Goal: Find specific page/section: Find specific page/section

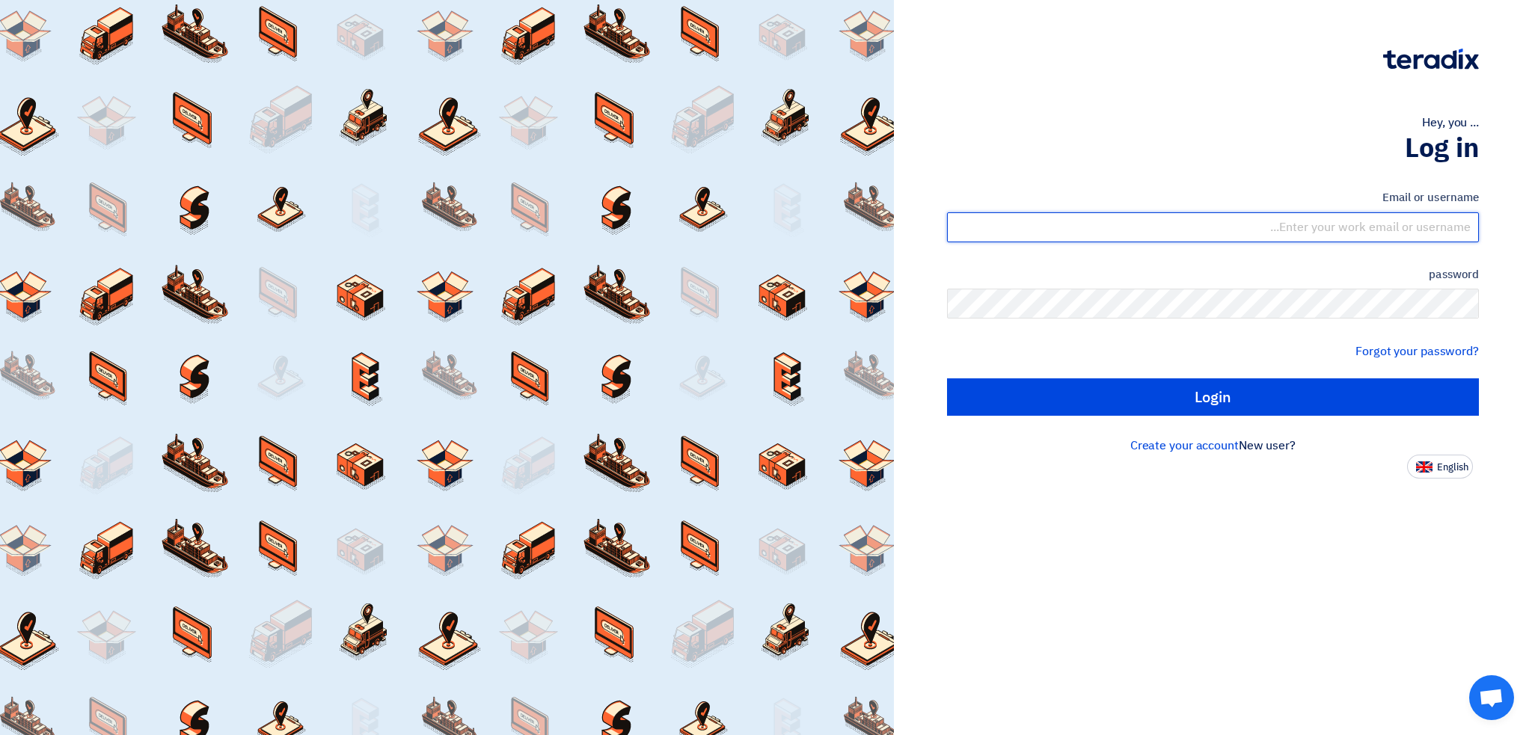
click at [1352, 224] on input "text" at bounding box center [1213, 227] width 532 height 30
type input "[EMAIL_ADDRESS][DOMAIN_NAME]"
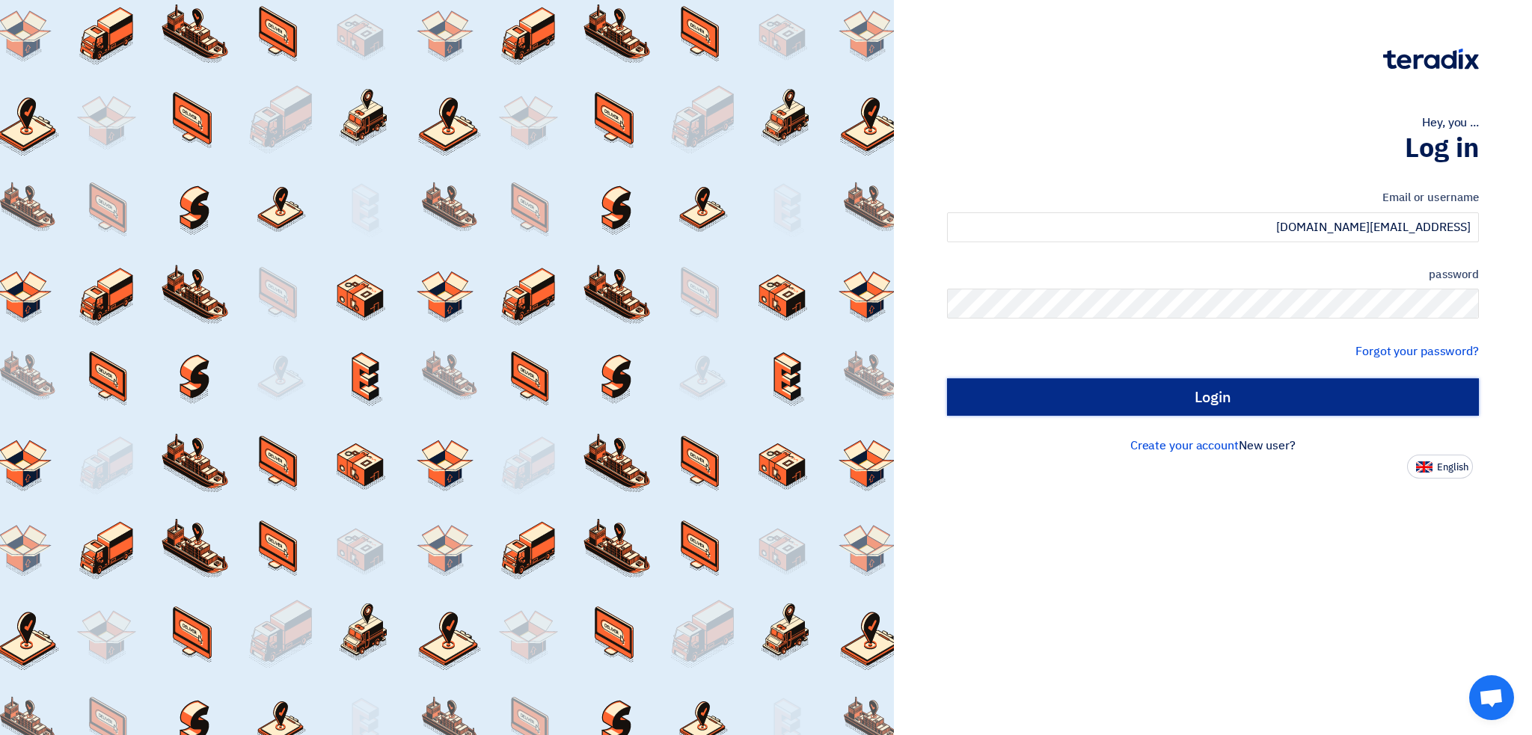
click at [1161, 404] on input "Login" at bounding box center [1213, 396] width 532 height 37
type input "Sign in"
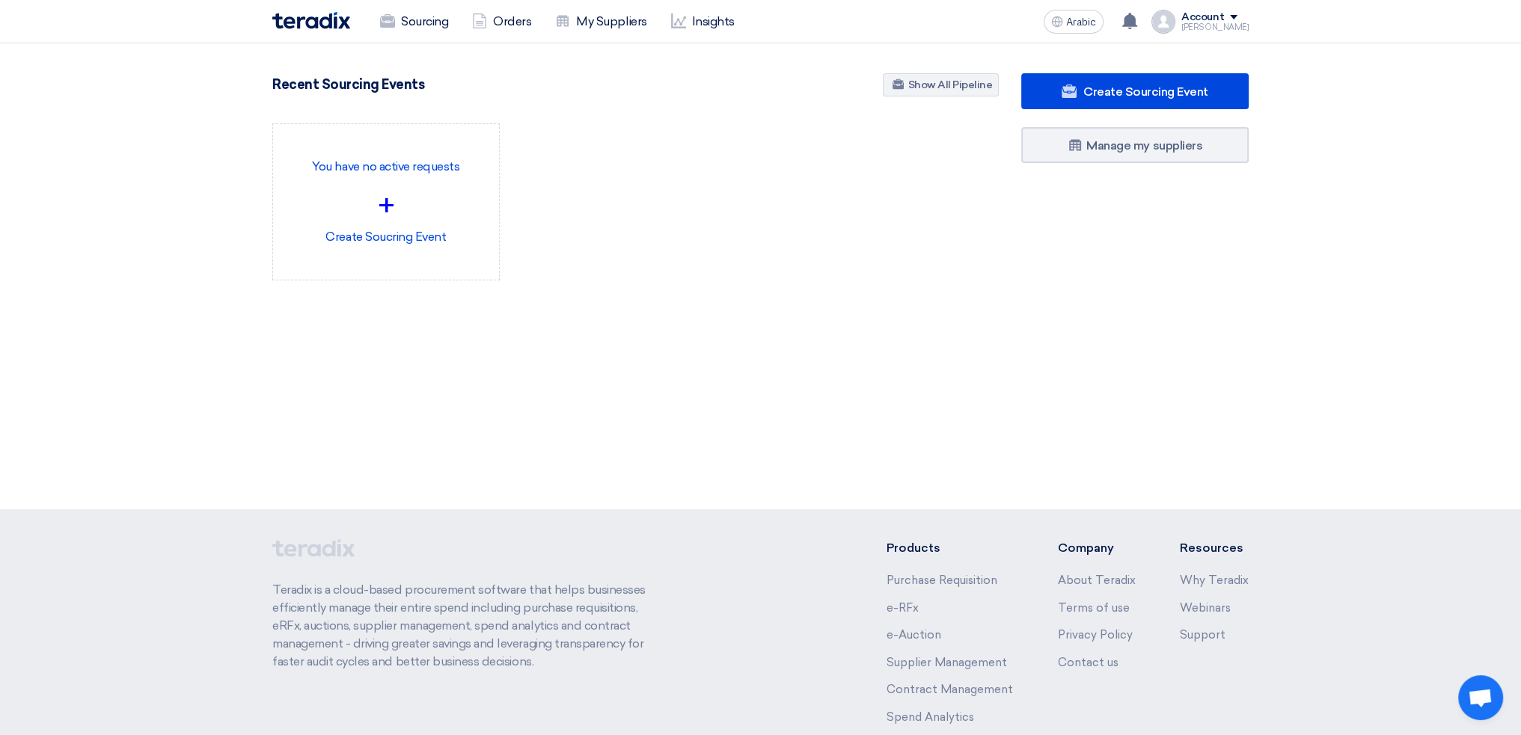
click at [313, 16] on img at bounding box center [311, 20] width 78 height 17
click at [434, 18] on font "Sourcing" at bounding box center [424, 21] width 47 height 14
